Goal: Find contact information: Find contact information

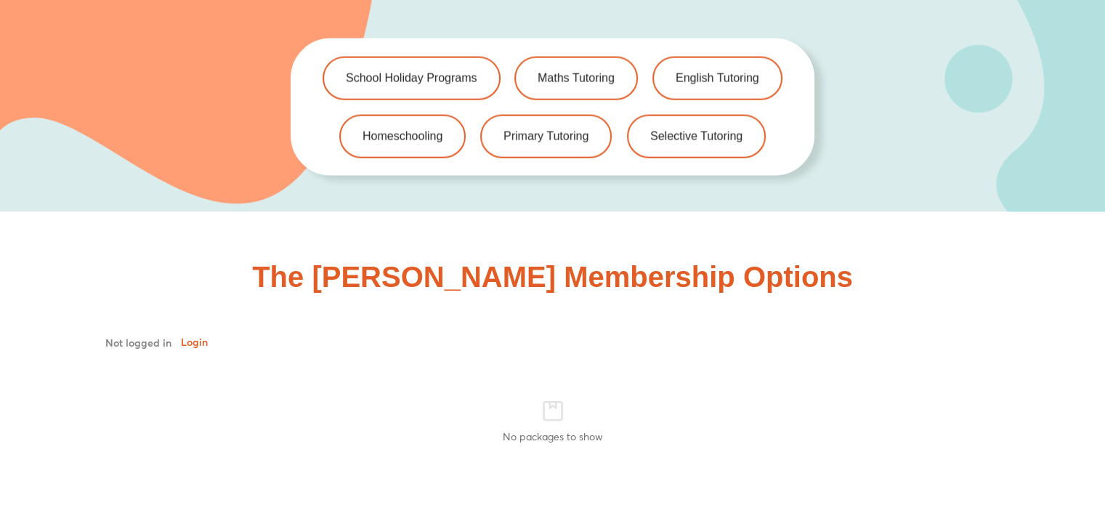
scroll to position [3198, 0]
click at [540, 124] on link "Primary Tutoring" at bounding box center [546, 136] width 132 height 44
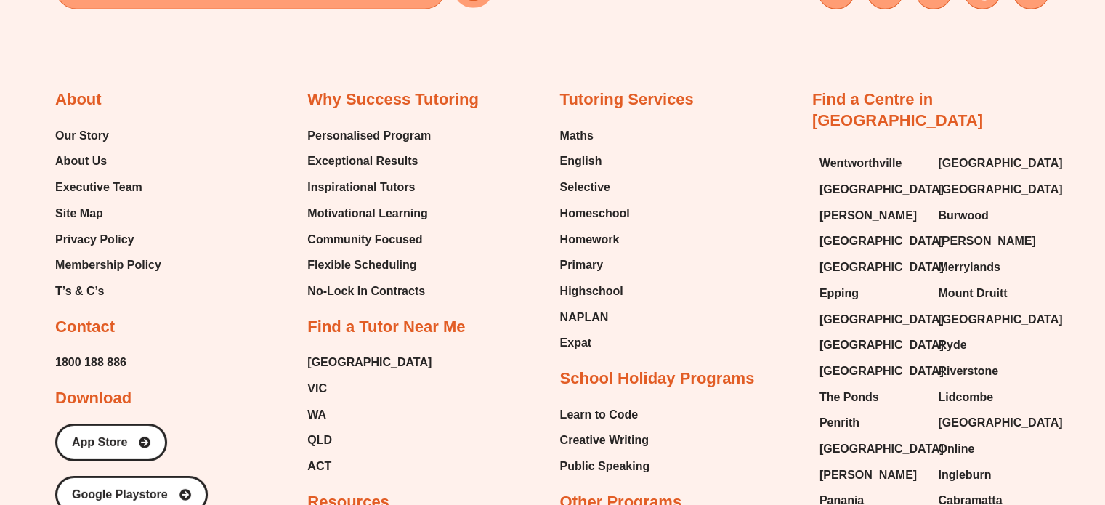
scroll to position [4184, 0]
click at [134, 182] on span "Executive Team" at bounding box center [98, 187] width 87 height 22
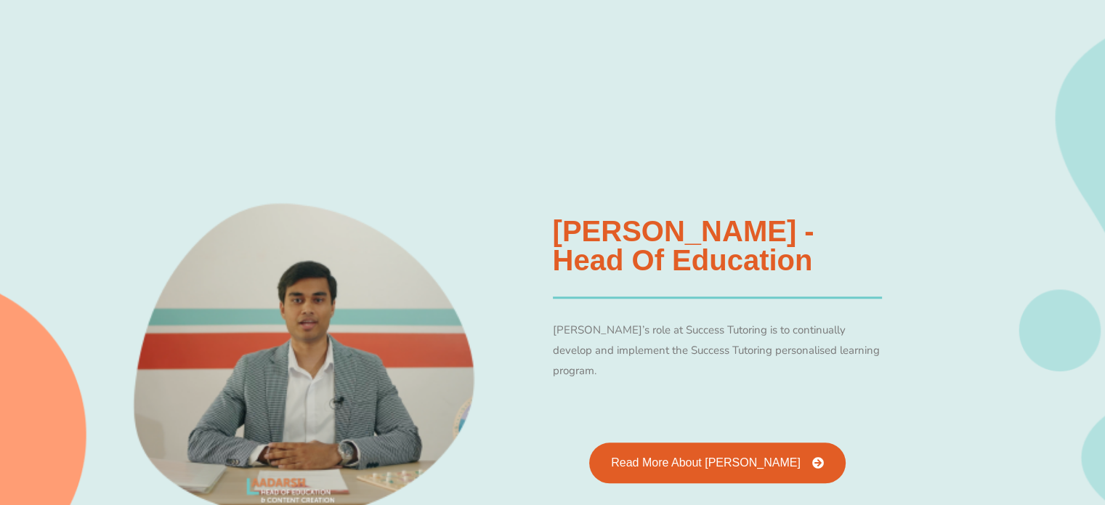
scroll to position [1240, 0]
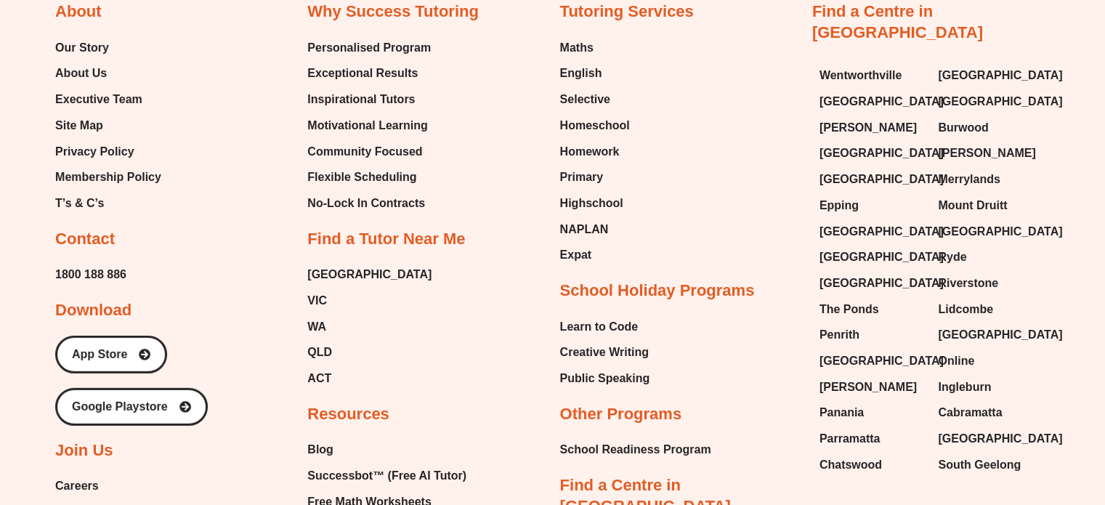
scroll to position [4272, 0]
click at [833, 376] on span "[PERSON_NAME]" at bounding box center [868, 387] width 97 height 22
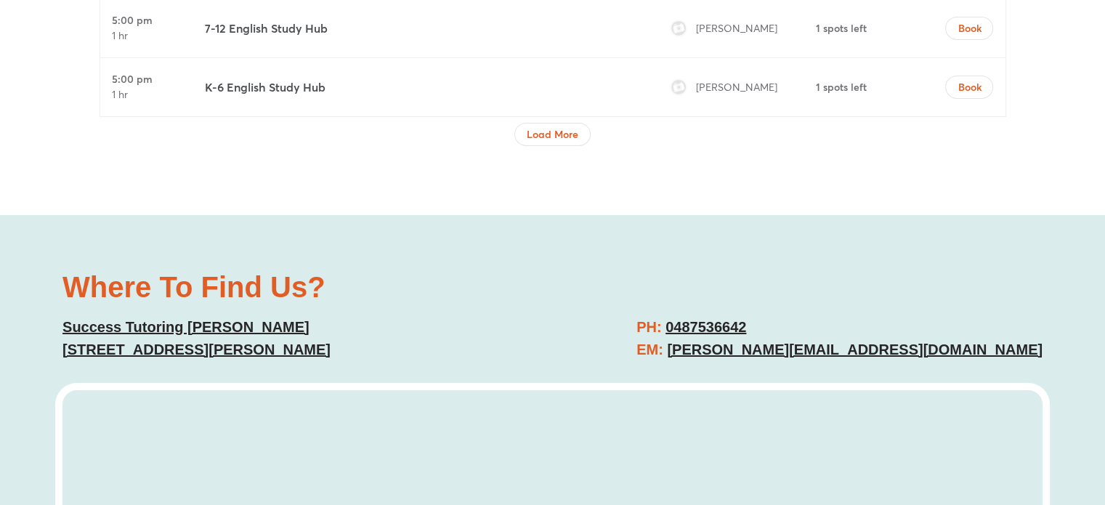
scroll to position [5076, 0]
click at [831, 341] on link "[PERSON_NAME][EMAIL_ADDRESS][DOMAIN_NAME]" at bounding box center [855, 349] width 376 height 16
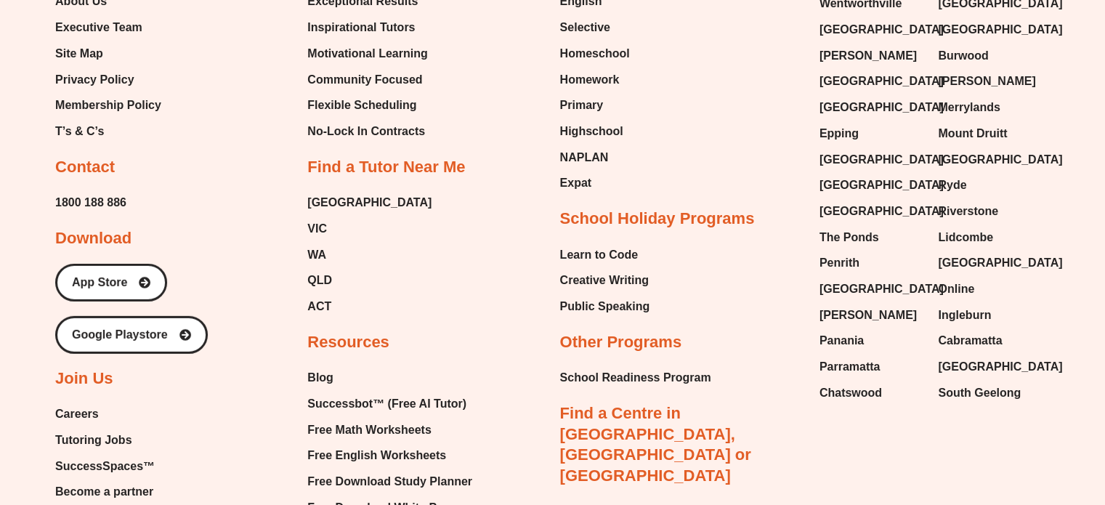
scroll to position [4357, 0]
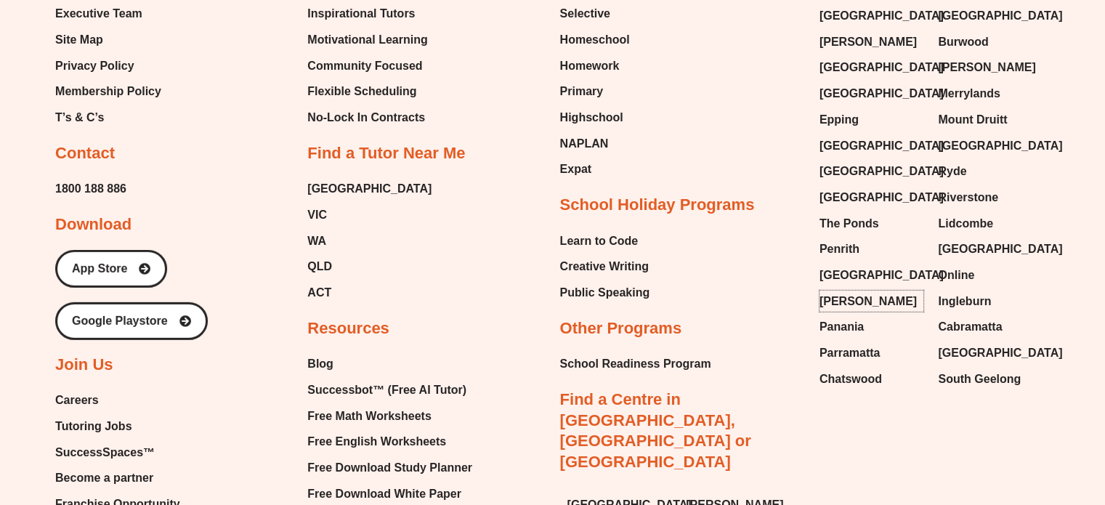
click at [841, 291] on span "[PERSON_NAME]" at bounding box center [868, 302] width 97 height 22
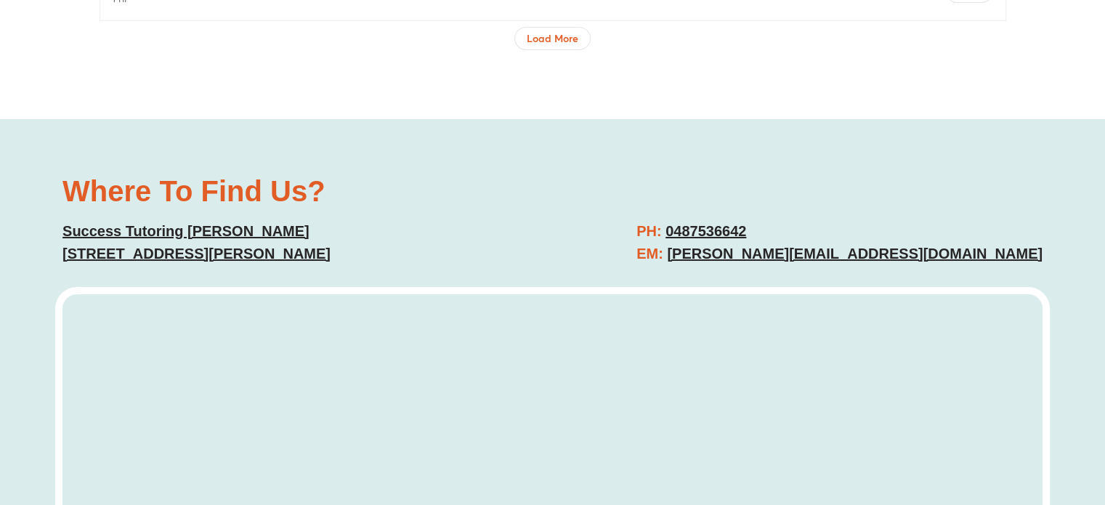
scroll to position [5170, 0]
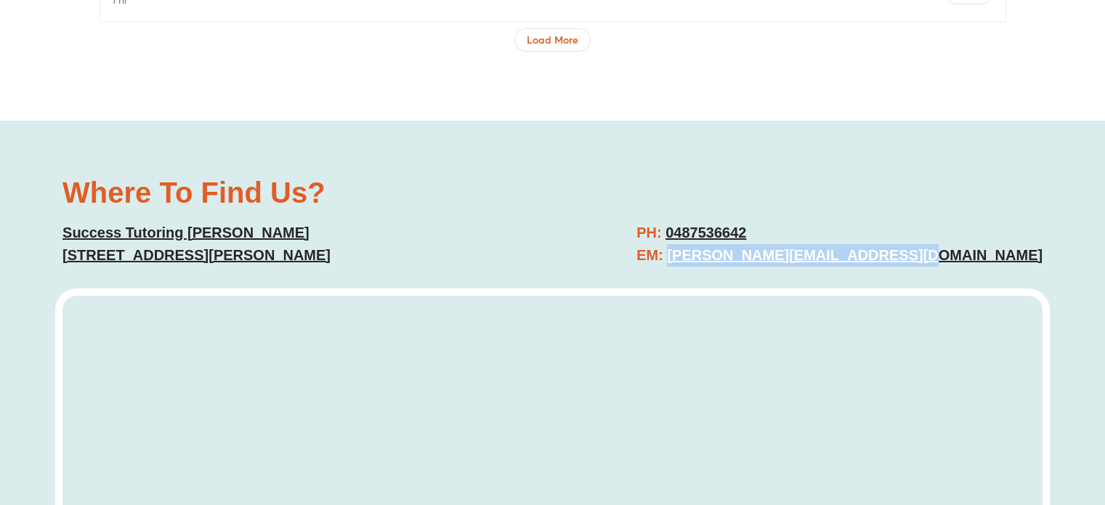
drag, startPoint x: 1054, startPoint y: 228, endPoint x: 805, endPoint y: 223, distance: 249.3
click at [805, 223] on div "Where To Find Us? Success Tutoring [PERSON_NAME] [STREET_ADDRESS][PERSON_NAME] …" at bounding box center [552, 462] width 1105 height 682
copy link "[PERSON_NAME][EMAIL_ADDRESS][DOMAIN_NAME]"
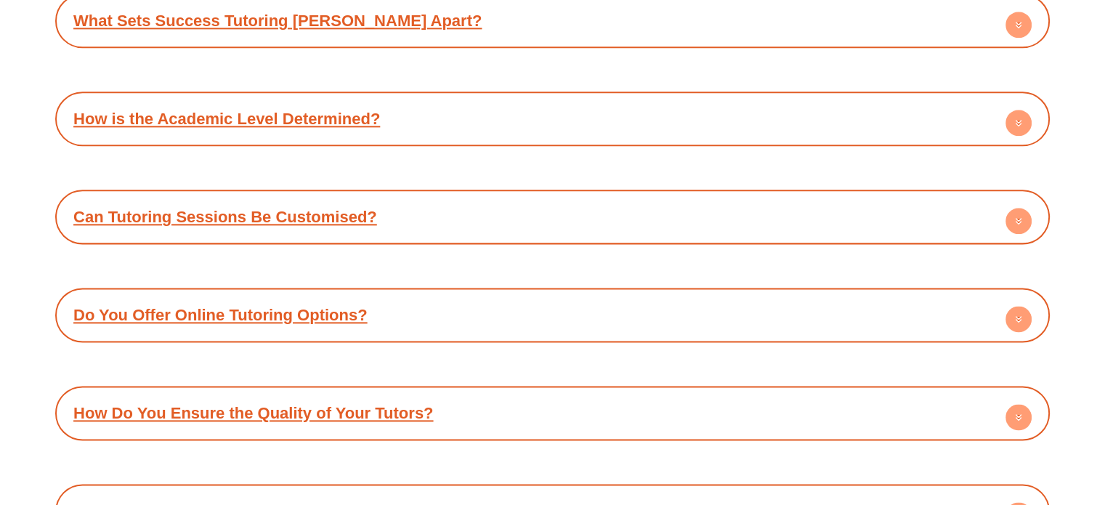
scroll to position [7356, 0]
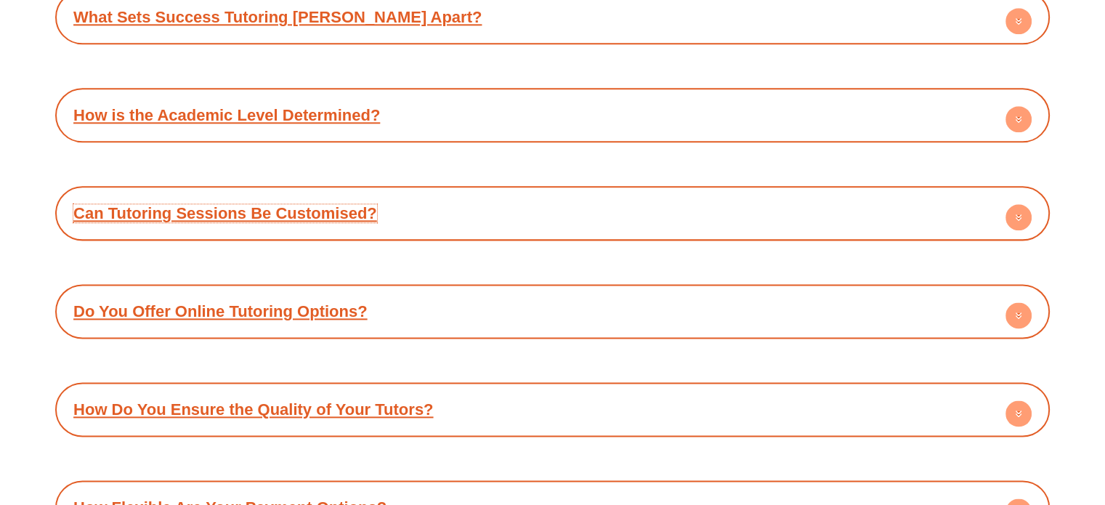
click at [270, 204] on link "Can Tutoring Sessions Be Customised?" at bounding box center [225, 213] width 304 height 18
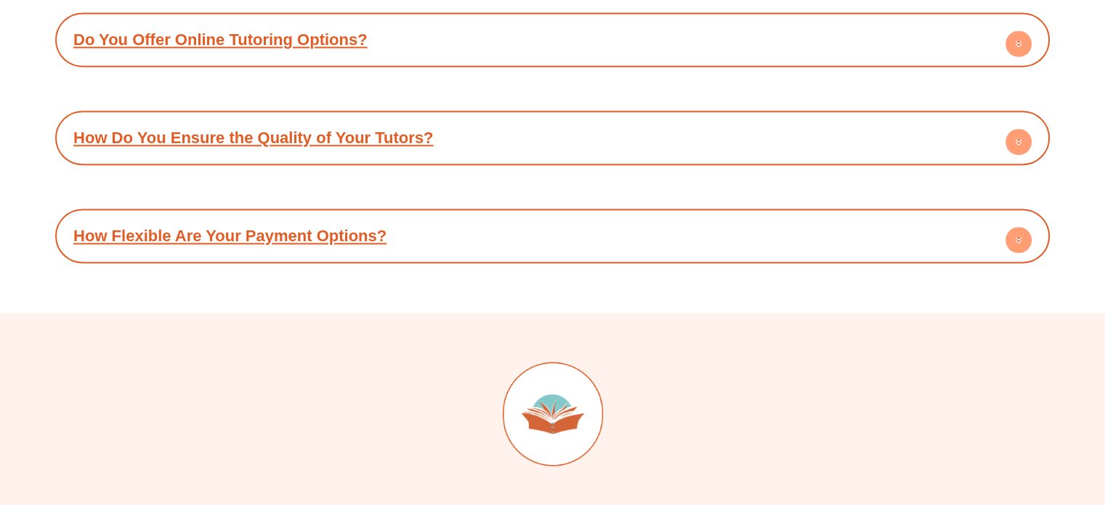
scroll to position [7691, 0]
click at [231, 128] on link "How Do You Ensure the Quality of Your Tutors?" at bounding box center [253, 137] width 360 height 18
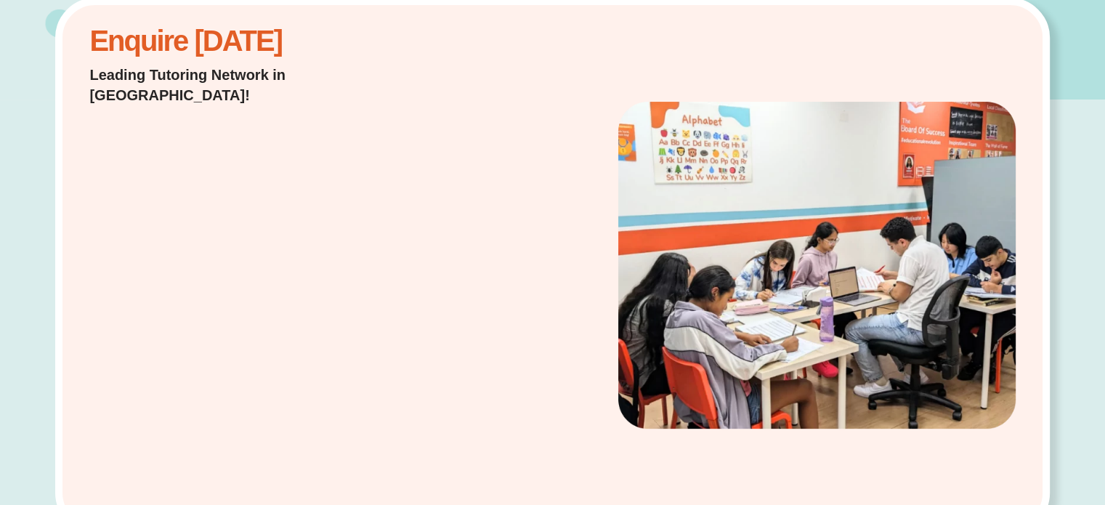
scroll to position [356, 0]
